Goal: Check status

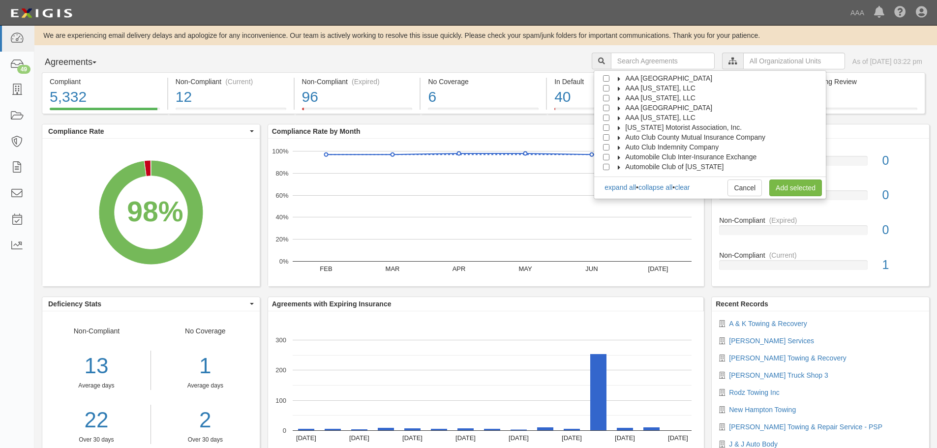
click at [668, 108] on span "AAA [GEOGRAPHIC_DATA]" at bounding box center [668, 108] width 87 height 8
click at [661, 117] on span "Automotive Services" at bounding box center [665, 118] width 63 height 8
click at [627, 136] on input "Emergency Roadside Service (ERS)" at bounding box center [623, 137] width 6 height 6
checkbox input "true"
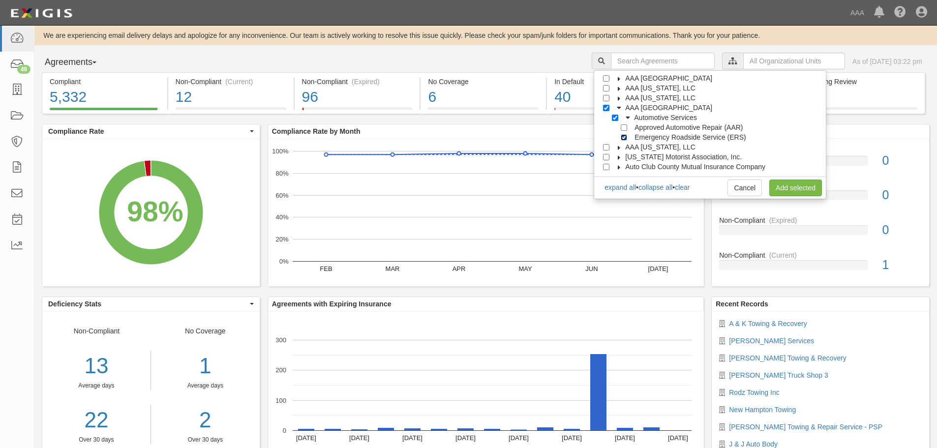
checkbox input "true"
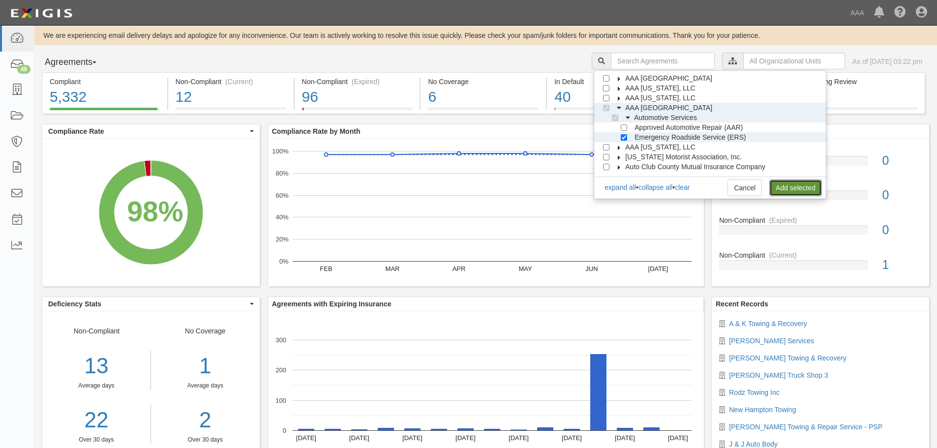
click at [798, 184] on link "Add selected" at bounding box center [795, 187] width 53 height 17
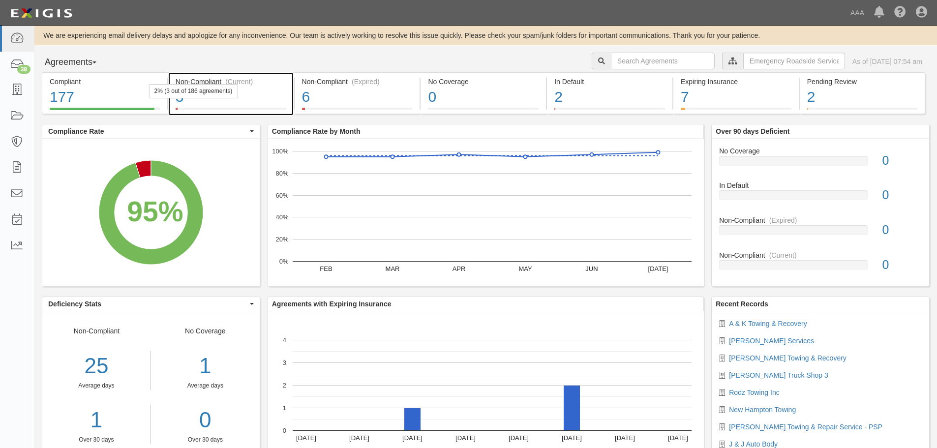
click at [224, 97] on div "2% (3 out of 186 agreements)" at bounding box center [193, 91] width 89 height 14
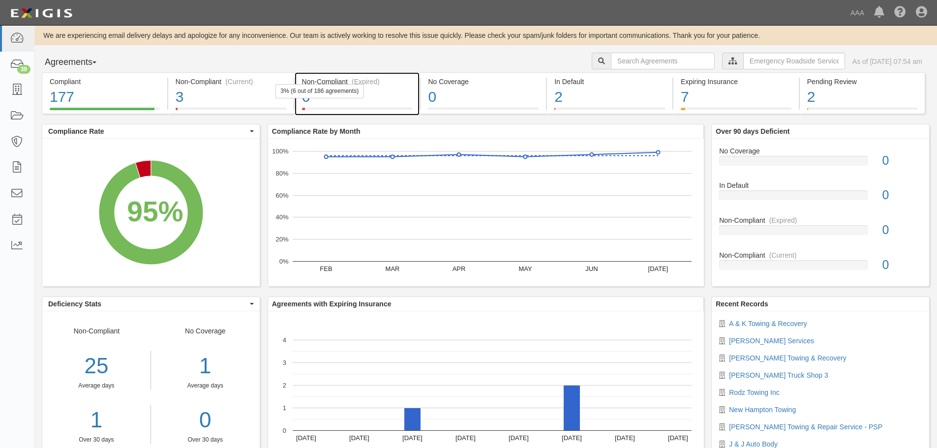
click at [409, 91] on div "6" at bounding box center [357, 97] width 111 height 21
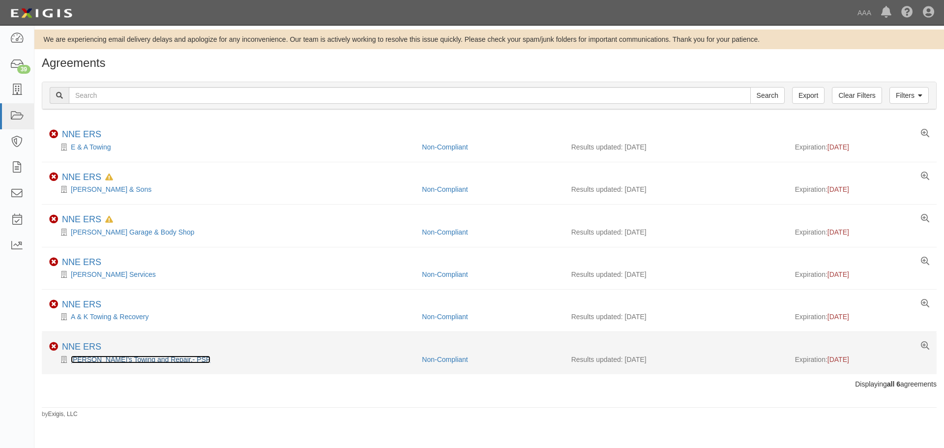
click at [124, 358] on link "[PERSON_NAME]'s Towing and Repair.- PSP" at bounding box center [141, 359] width 140 height 8
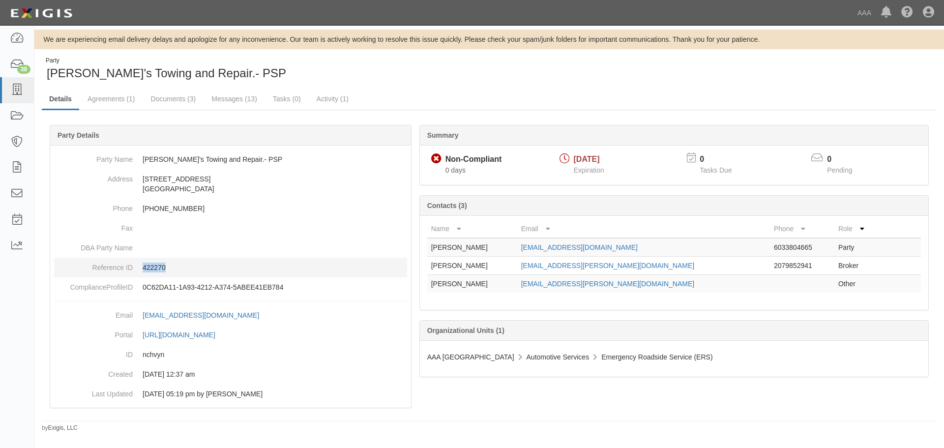
drag, startPoint x: 190, startPoint y: 267, endPoint x: 143, endPoint y: 269, distance: 47.7
click at [143, 269] on p "422270" at bounding box center [275, 268] width 265 height 10
copy p "422270"
